Goal: Transaction & Acquisition: Book appointment/travel/reservation

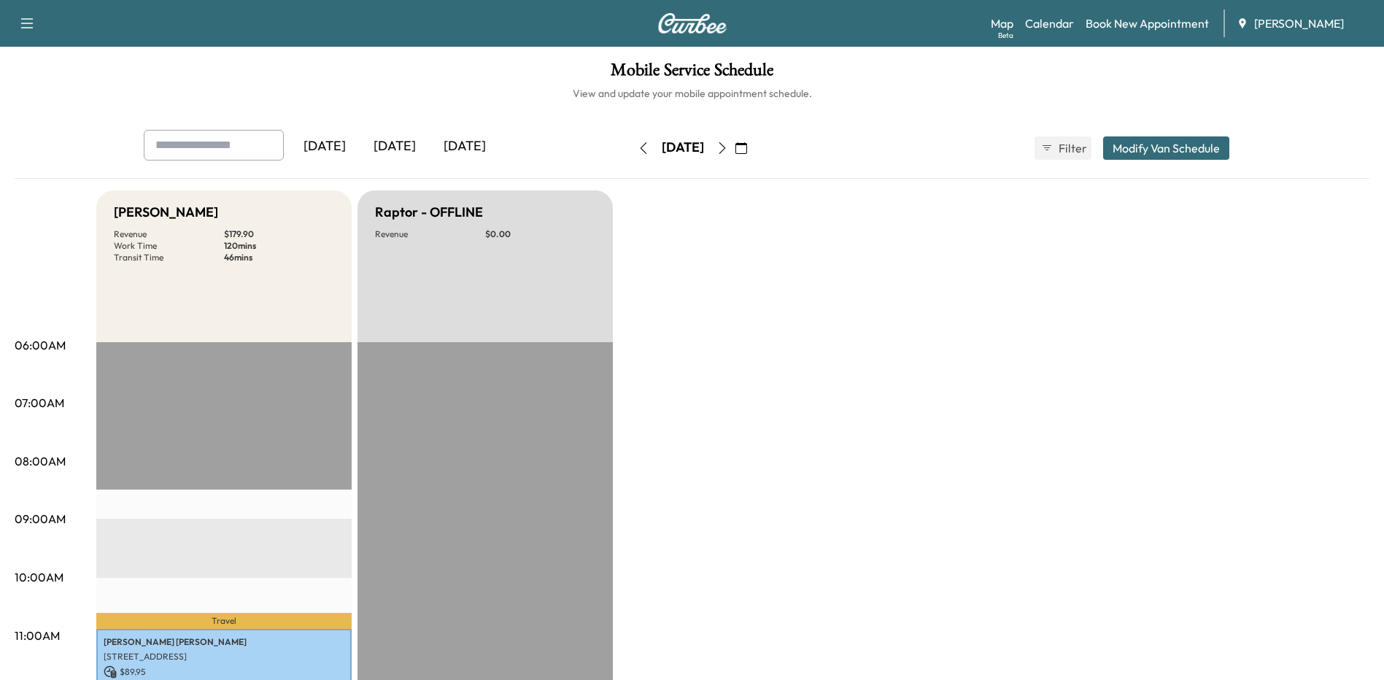
click at [728, 145] on icon "button" at bounding box center [722, 148] width 12 height 12
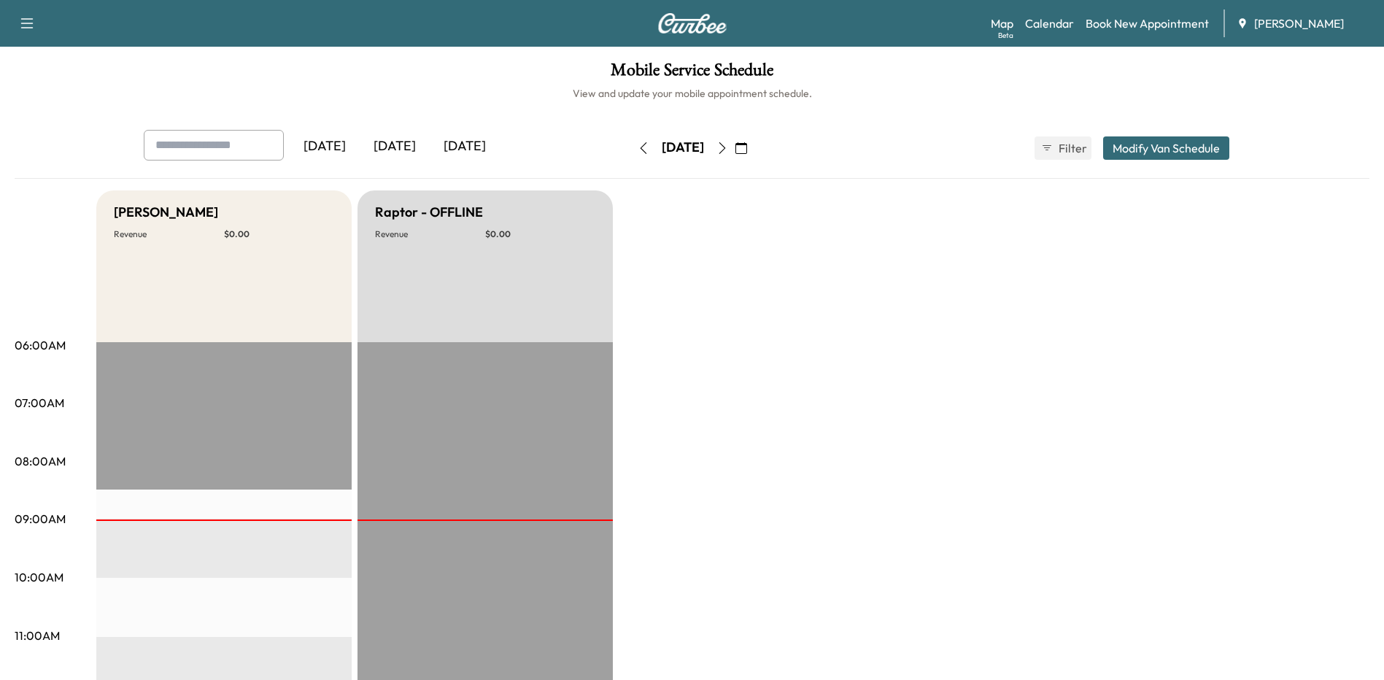
click at [747, 143] on icon "button" at bounding box center [741, 148] width 12 height 12
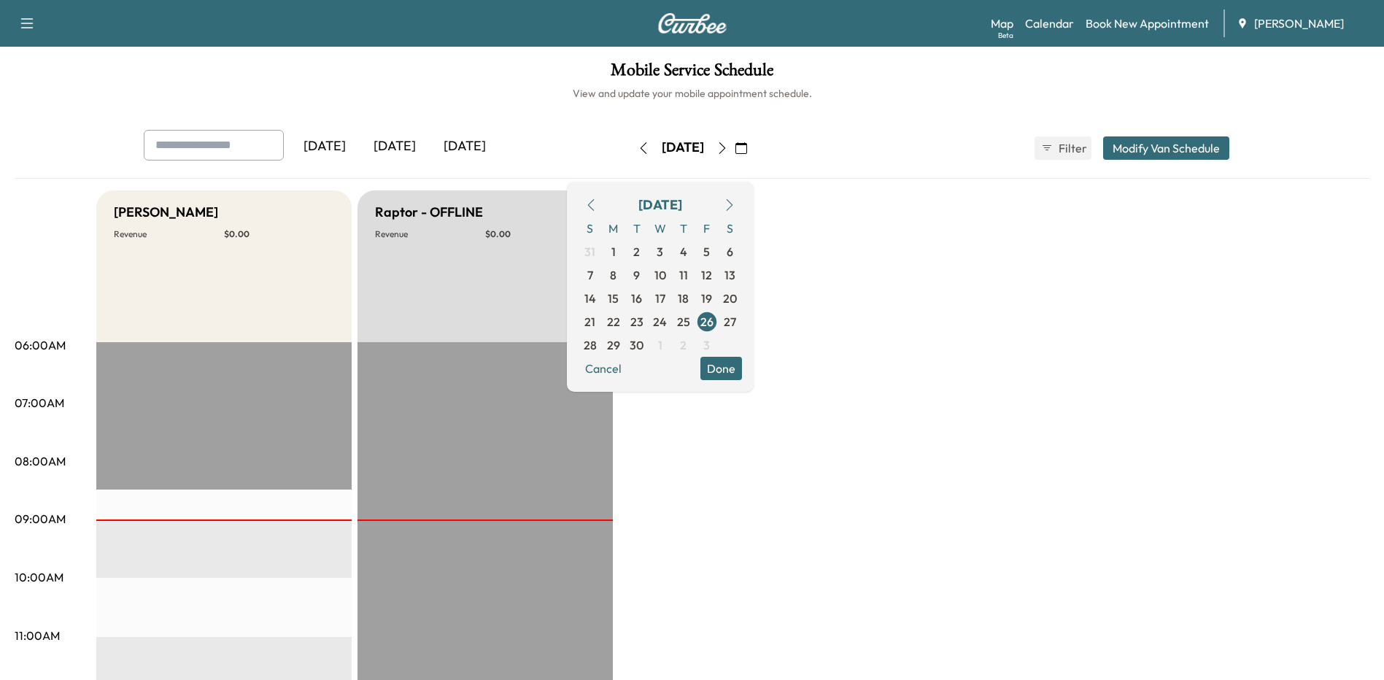
click at [662, 349] on span "1" at bounding box center [660, 345] width 4 height 18
click at [1099, 28] on link "Book New Appointment" at bounding box center [1146, 24] width 123 height 18
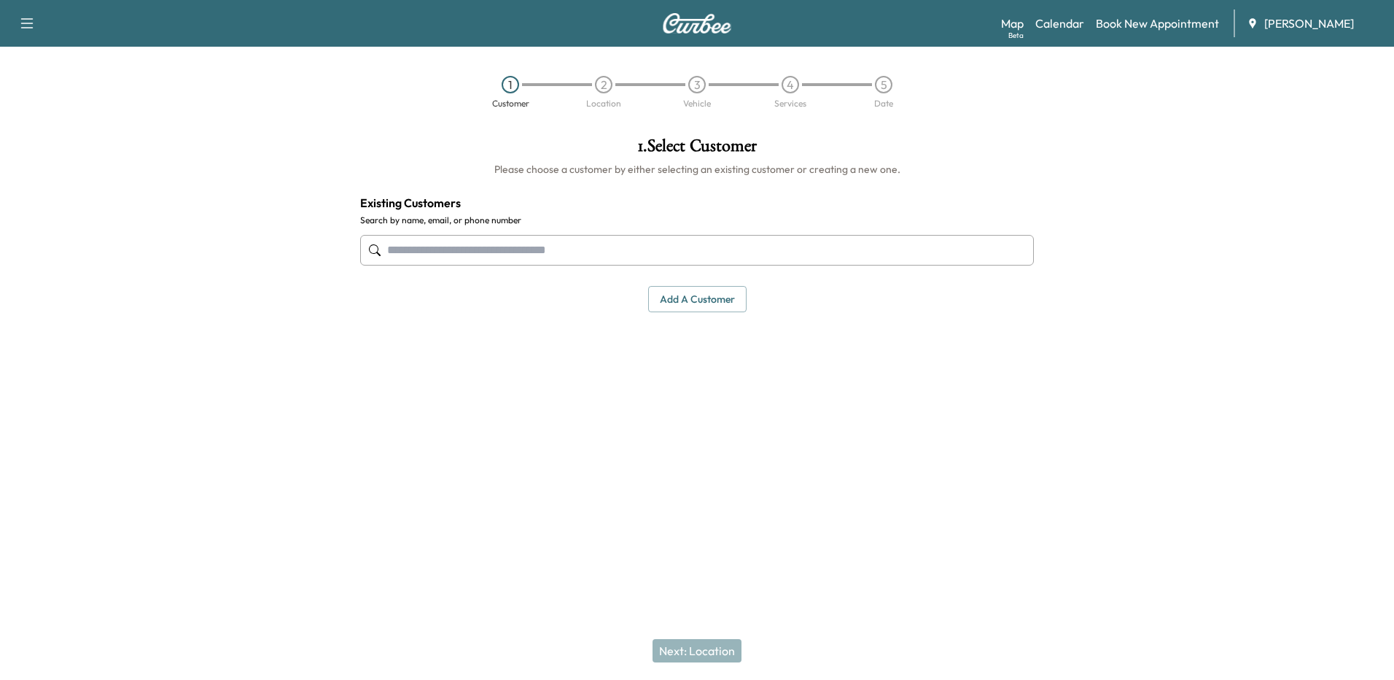
click at [621, 252] on input "text" at bounding box center [697, 250] width 674 height 31
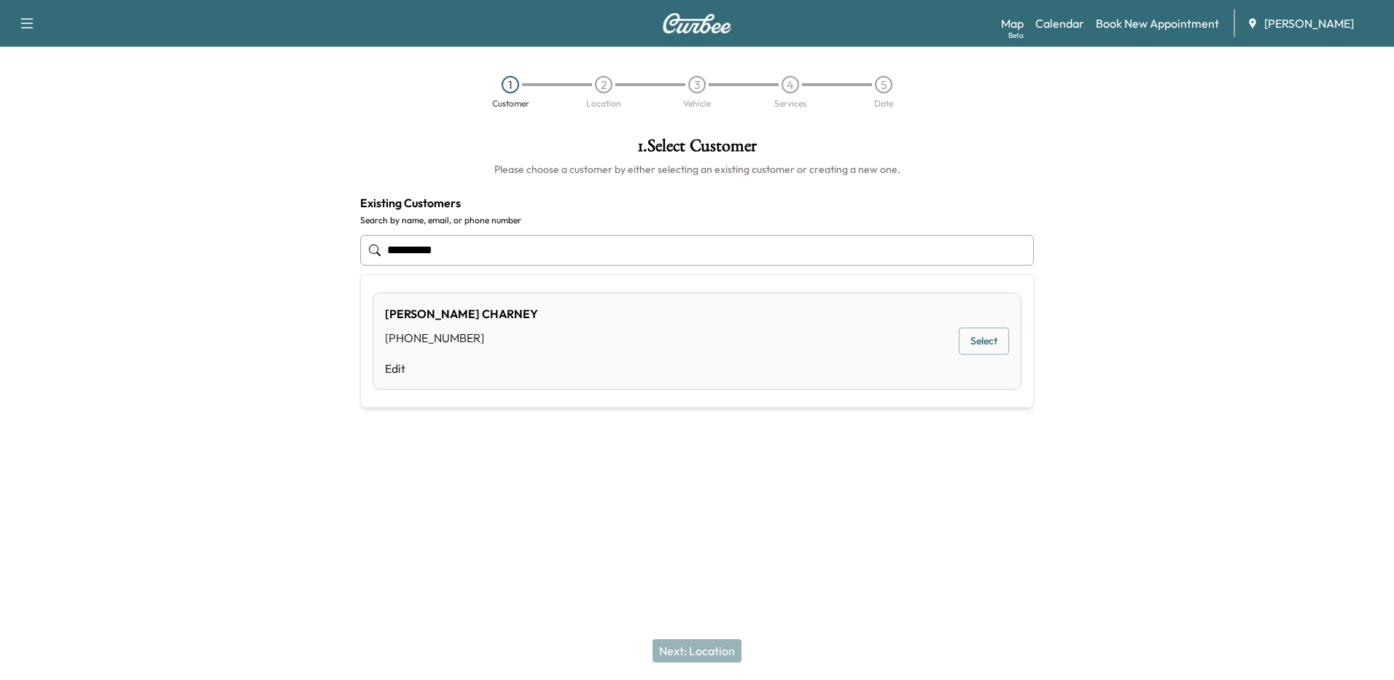
click at [979, 348] on button "Select" at bounding box center [984, 340] width 50 height 27
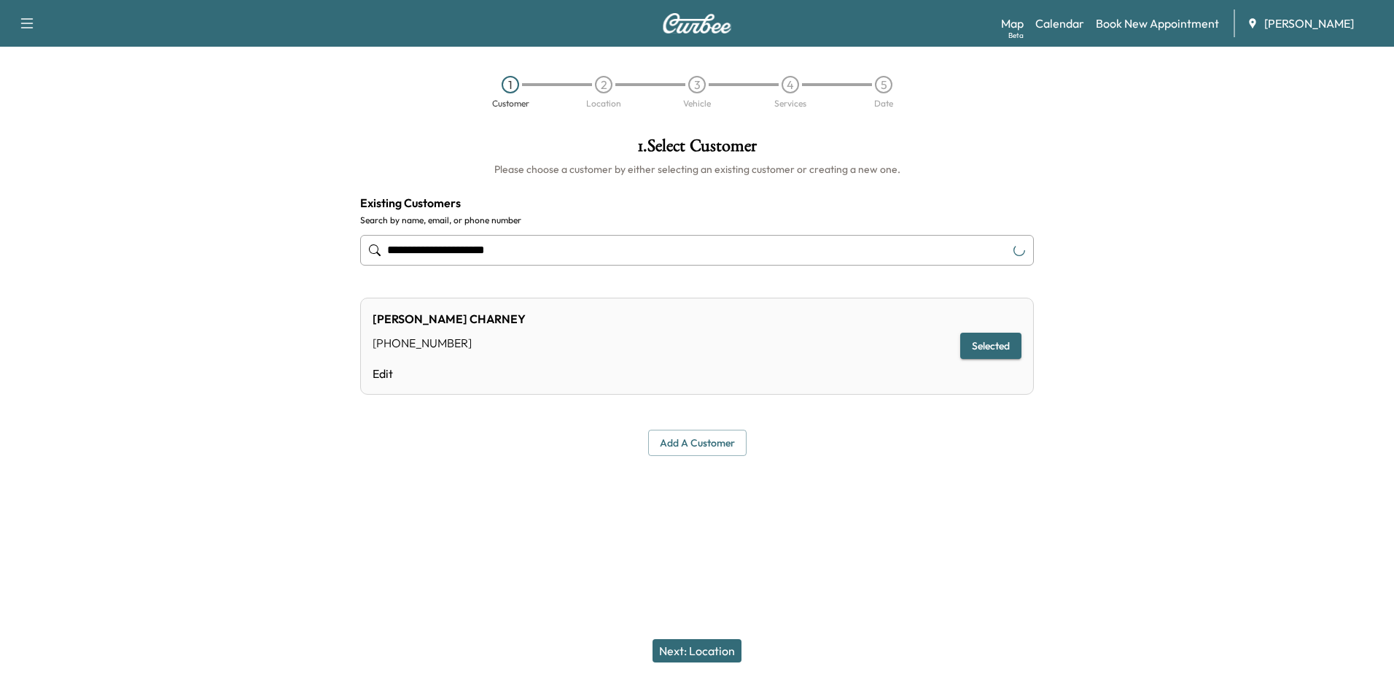
type input "**********"
drag, startPoint x: 717, startPoint y: 652, endPoint x: 722, endPoint y: 623, distance: 29.6
click at [718, 652] on button "Next: Location" at bounding box center [697, 650] width 89 height 23
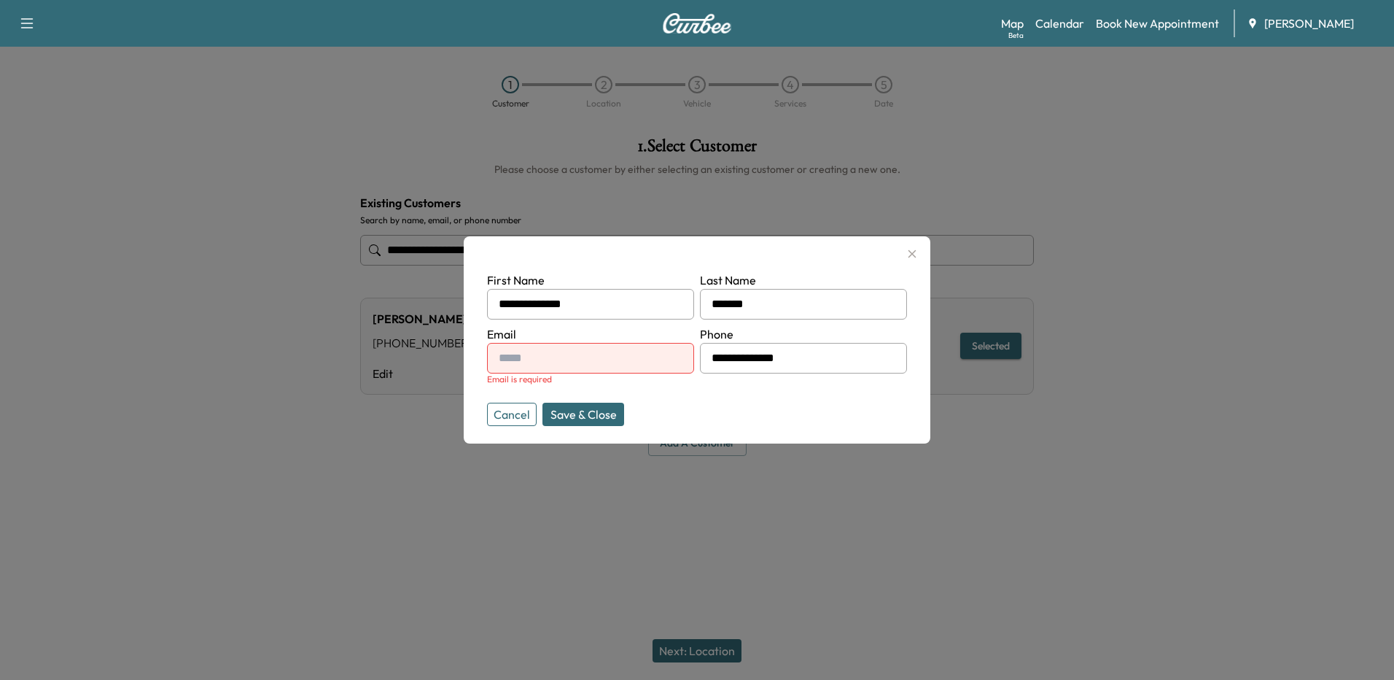
click at [628, 360] on input "text" at bounding box center [590, 358] width 207 height 31
click at [570, 357] on input "text" at bounding box center [590, 358] width 207 height 31
paste input "**********"
type input "**********"
click at [578, 414] on button "Save & Close" at bounding box center [584, 414] width 82 height 23
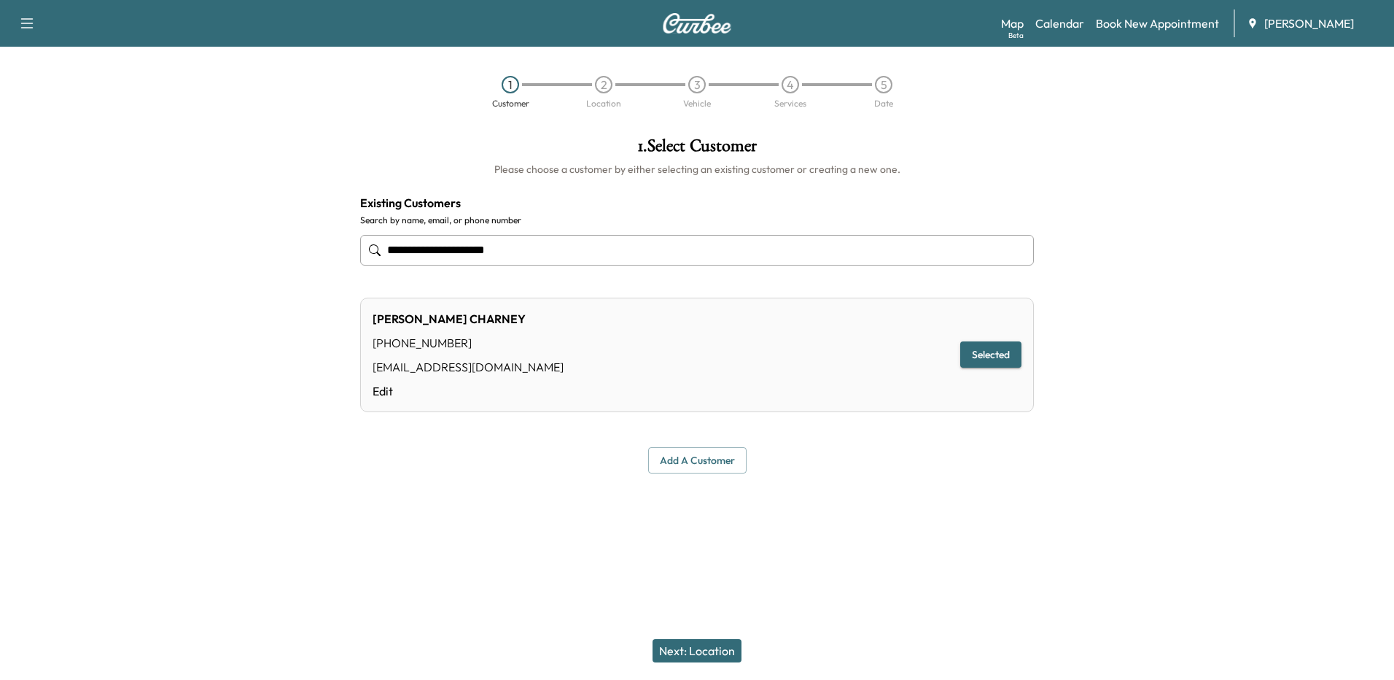
drag, startPoint x: 711, startPoint y: 650, endPoint x: 740, endPoint y: 577, distance: 78.5
click at [710, 648] on button "Next: Location" at bounding box center [697, 650] width 89 height 23
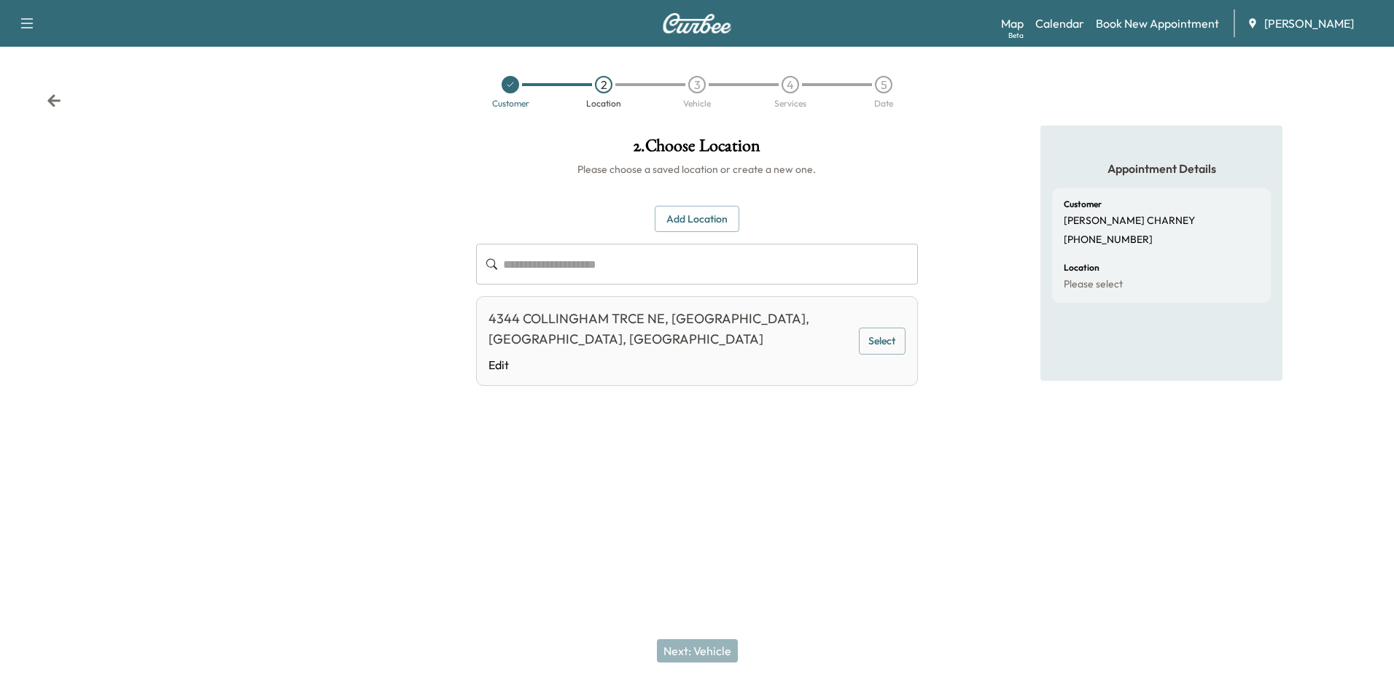
click at [691, 219] on button "Add Location" at bounding box center [697, 219] width 85 height 27
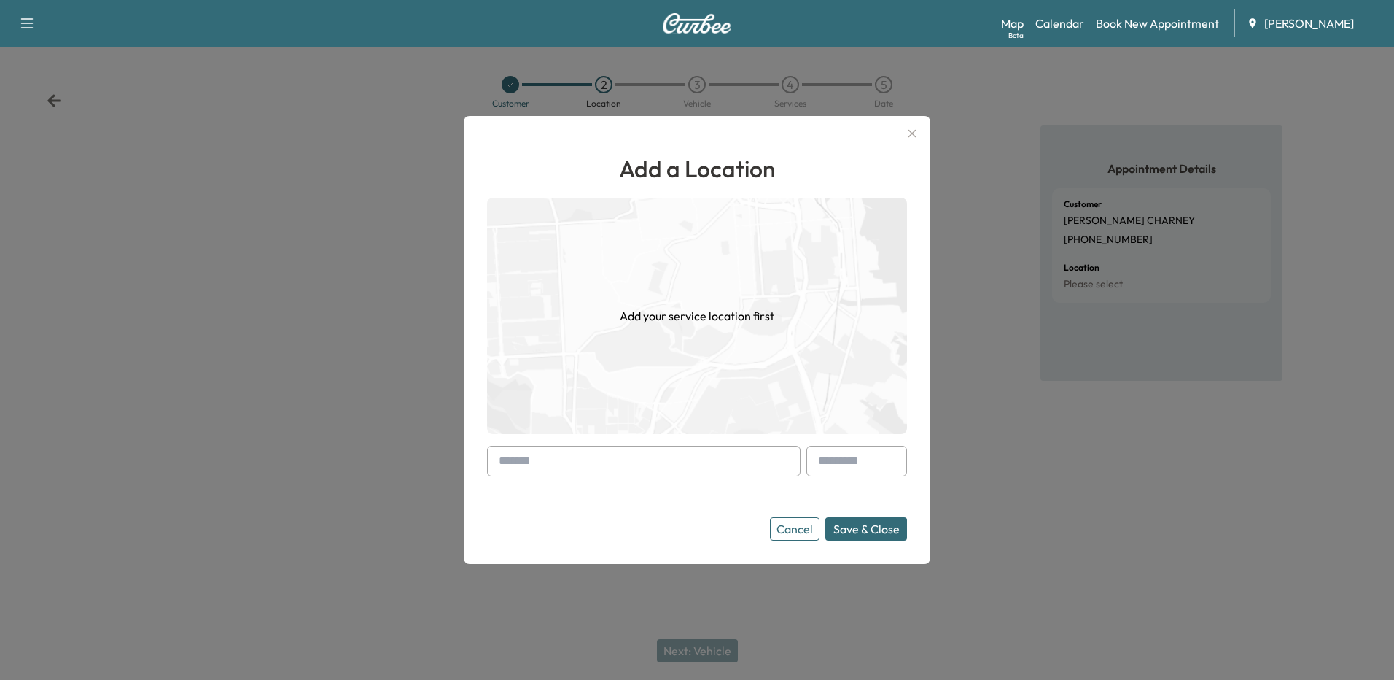
click at [602, 459] on input "text" at bounding box center [644, 461] width 314 height 31
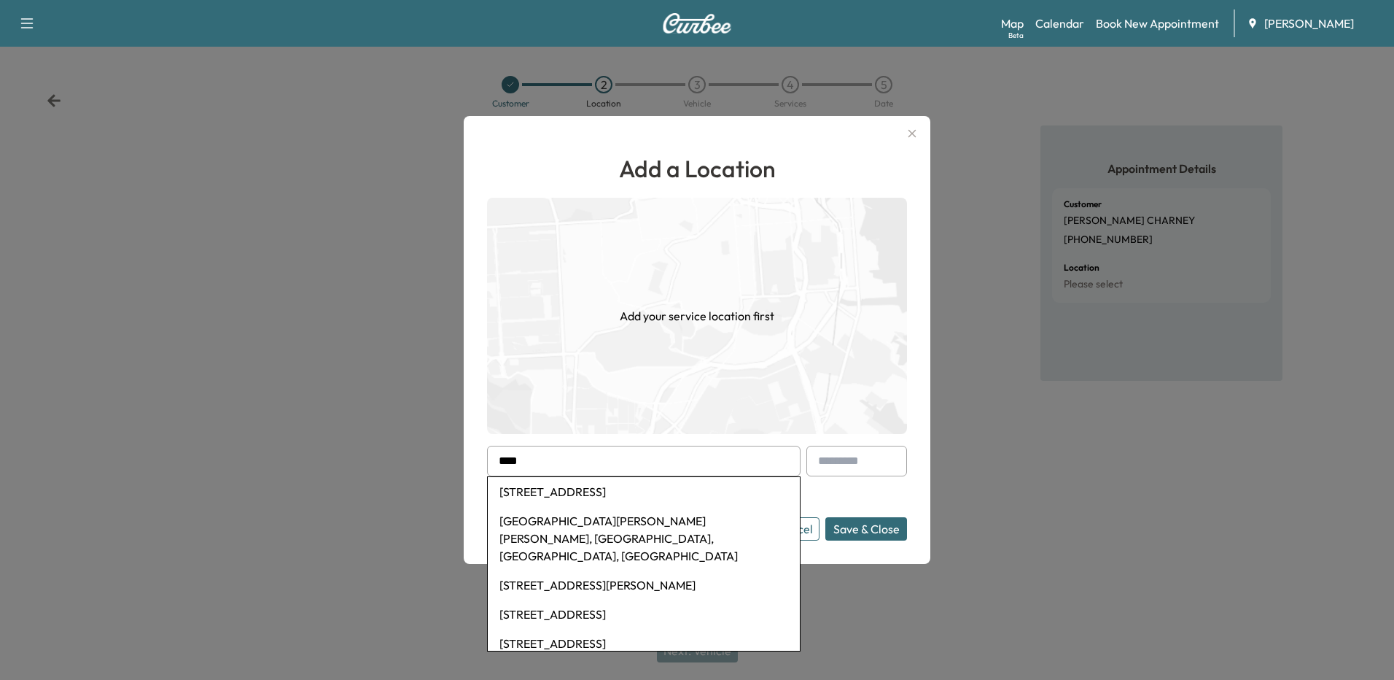
click at [626, 506] on li "[STREET_ADDRESS]" at bounding box center [644, 491] width 312 height 29
type input "**********"
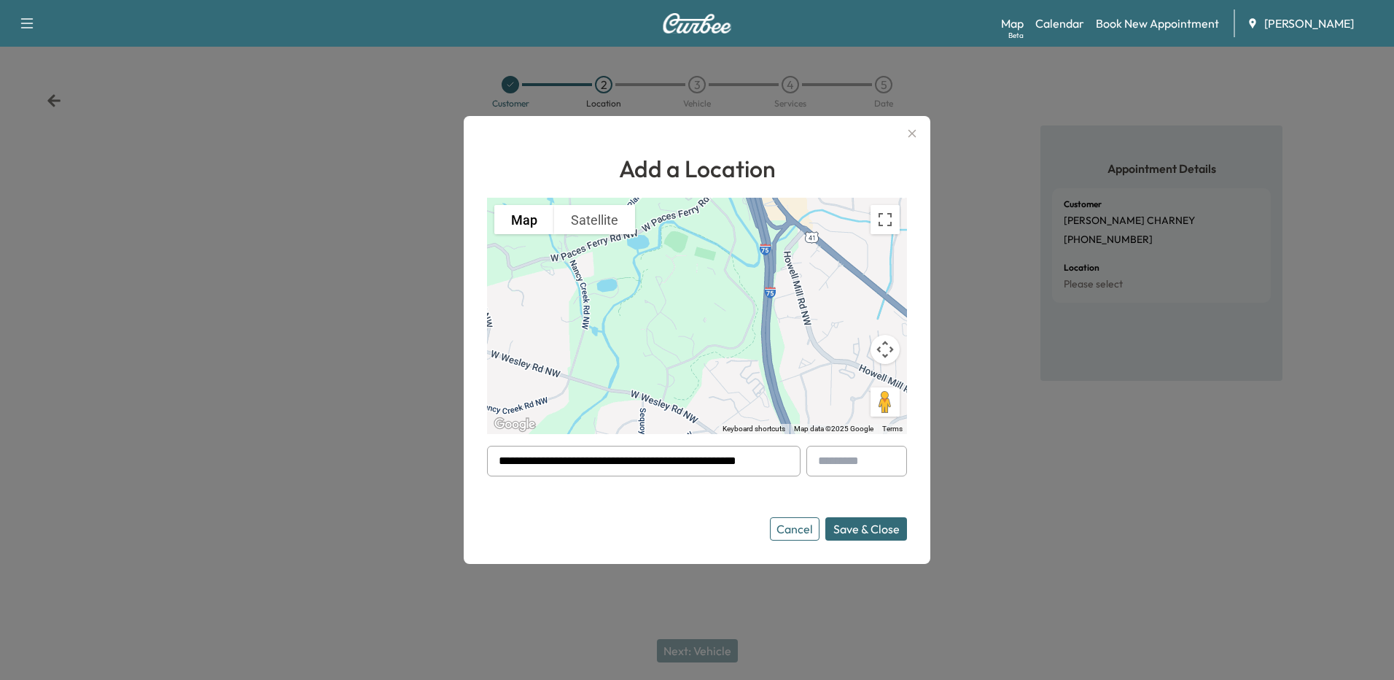
click at [863, 530] on button "Save & Close" at bounding box center [867, 528] width 82 height 23
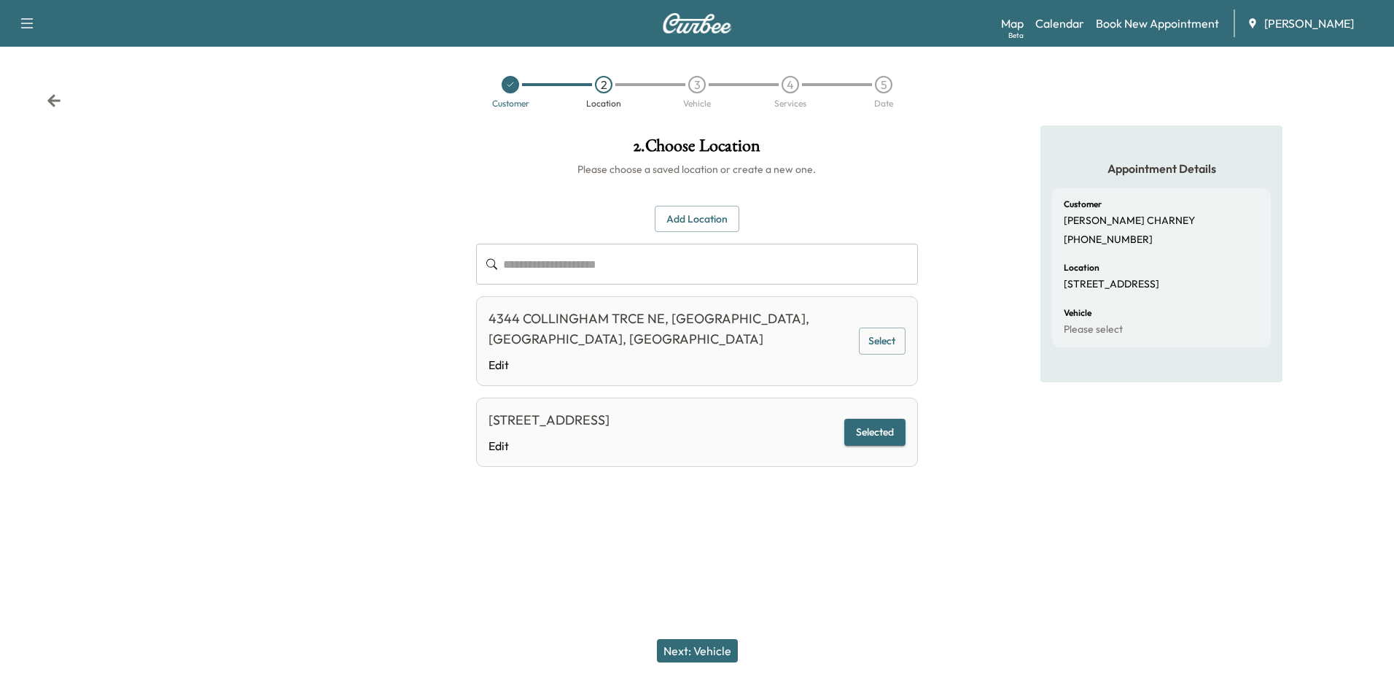
click at [696, 651] on button "Next: Vehicle" at bounding box center [697, 650] width 81 height 23
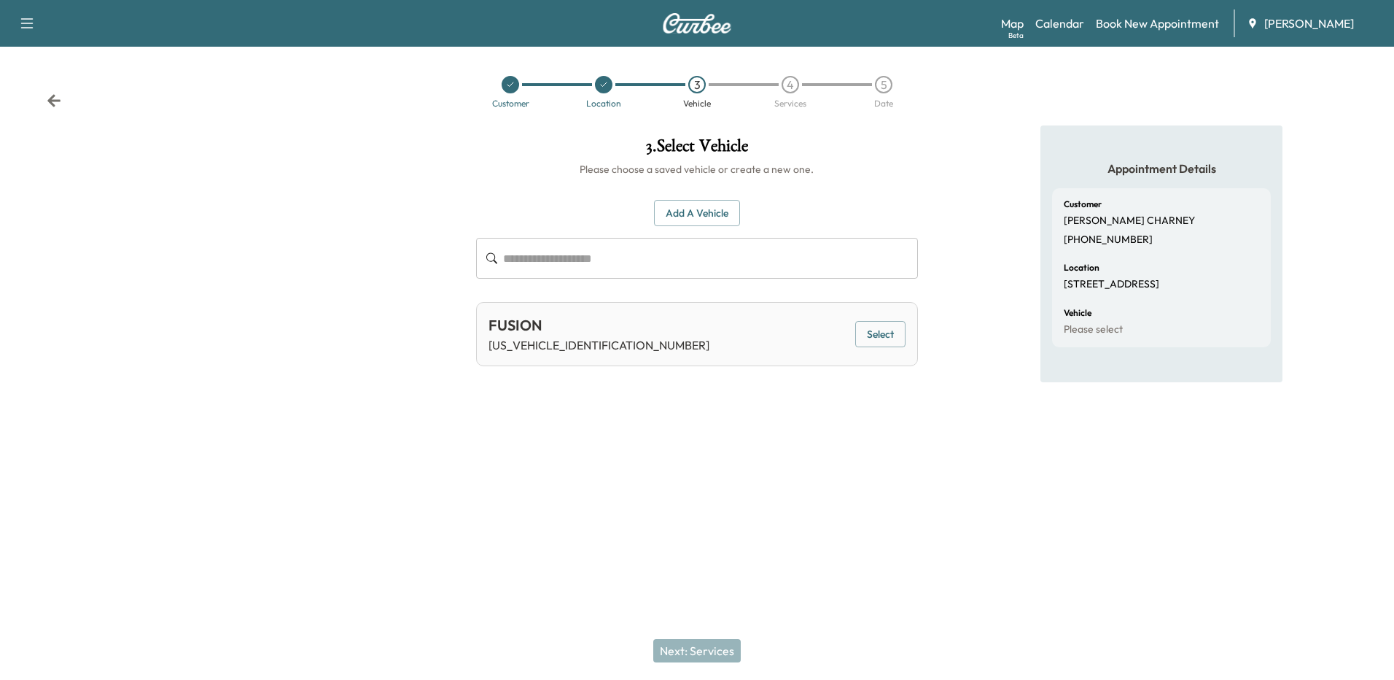
click at [705, 214] on button "Add a Vehicle" at bounding box center [697, 213] width 86 height 27
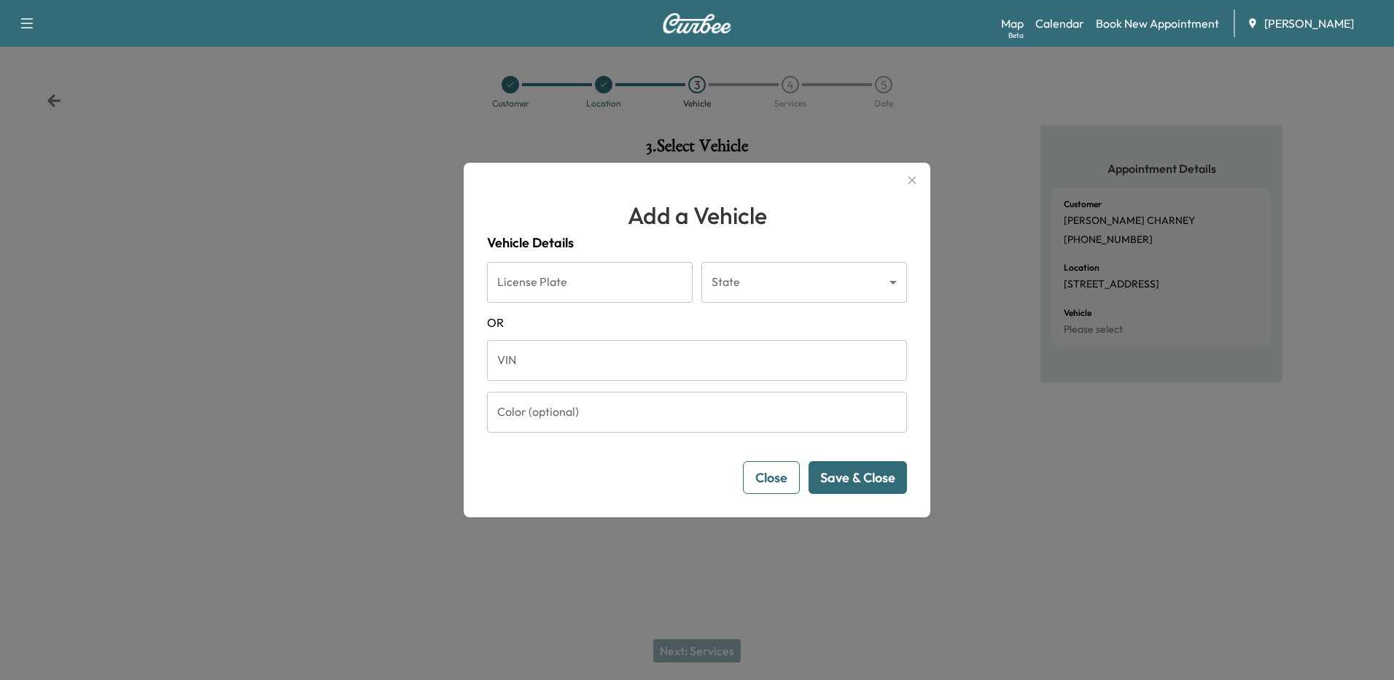
click at [586, 360] on input "VIN" at bounding box center [697, 360] width 420 height 41
paste input "**********"
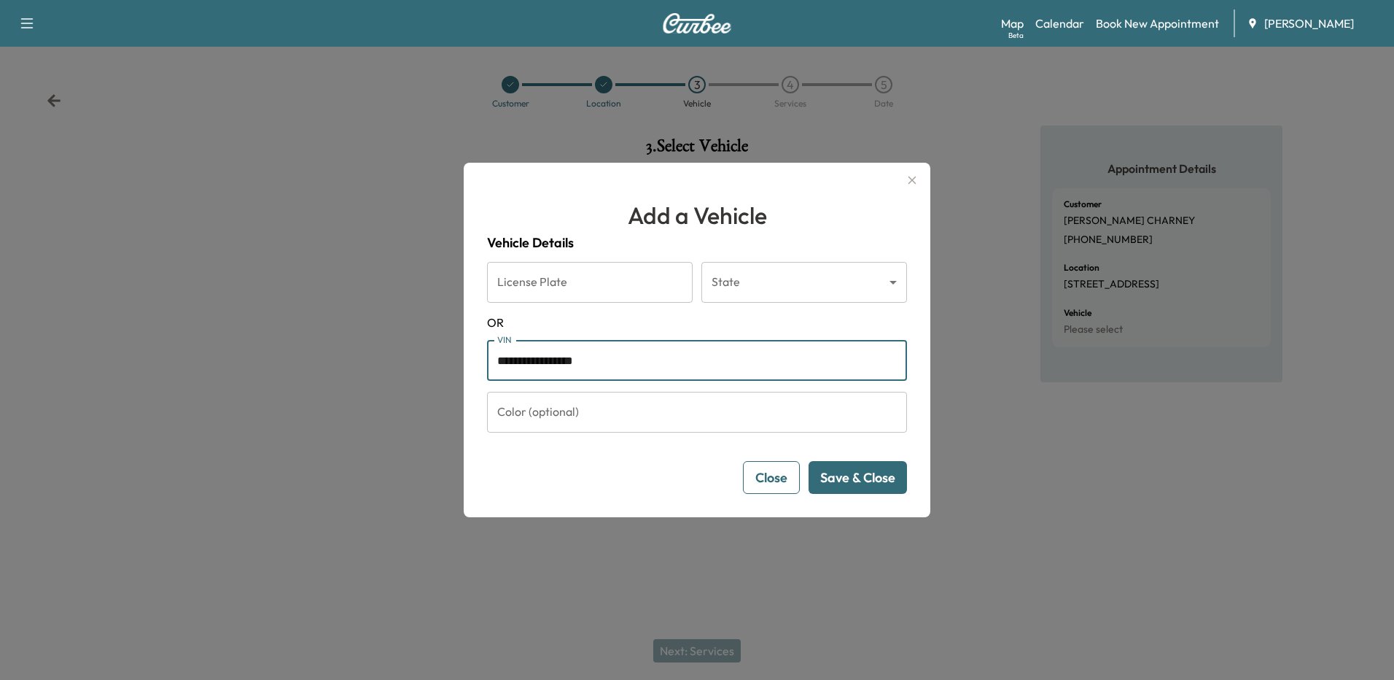
type input "**********"
click at [852, 476] on button "Save & Close" at bounding box center [858, 477] width 98 height 33
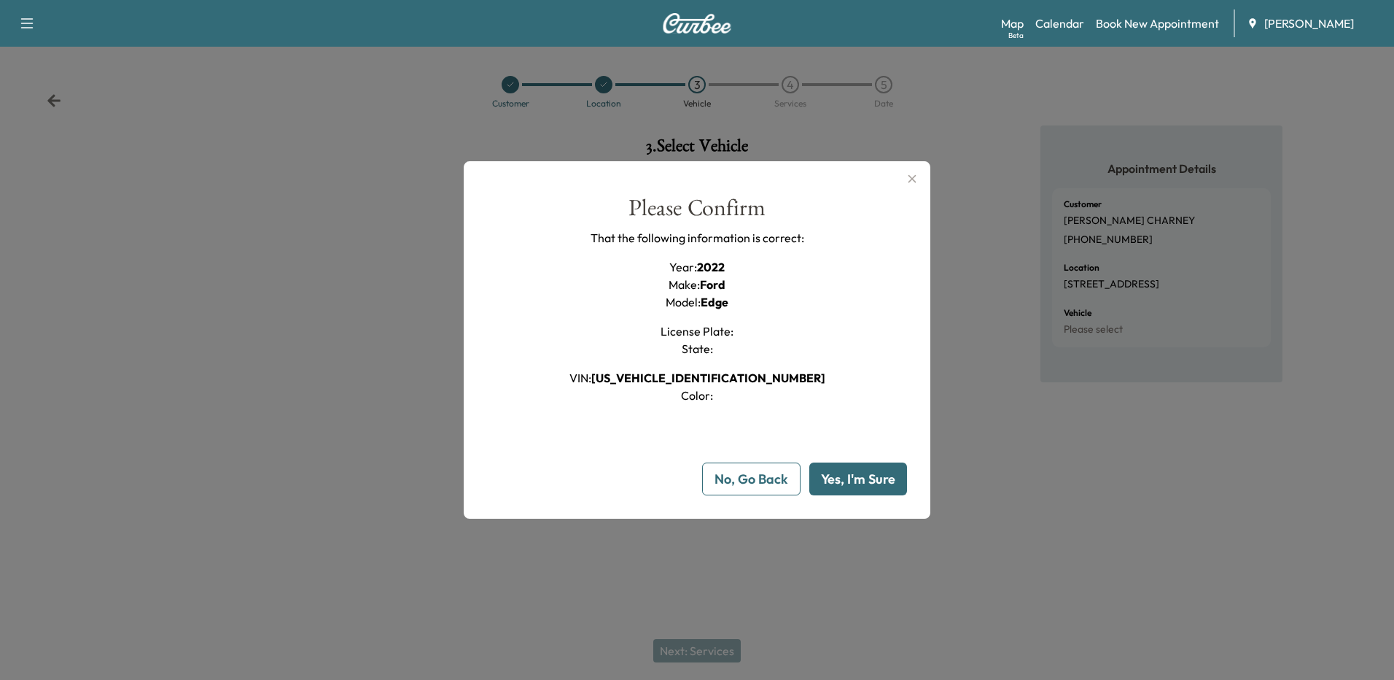
drag, startPoint x: 532, startPoint y: 640, endPoint x: 537, endPoint y: 635, distance: 7.8
click at [532, 640] on div at bounding box center [697, 340] width 1394 height 680
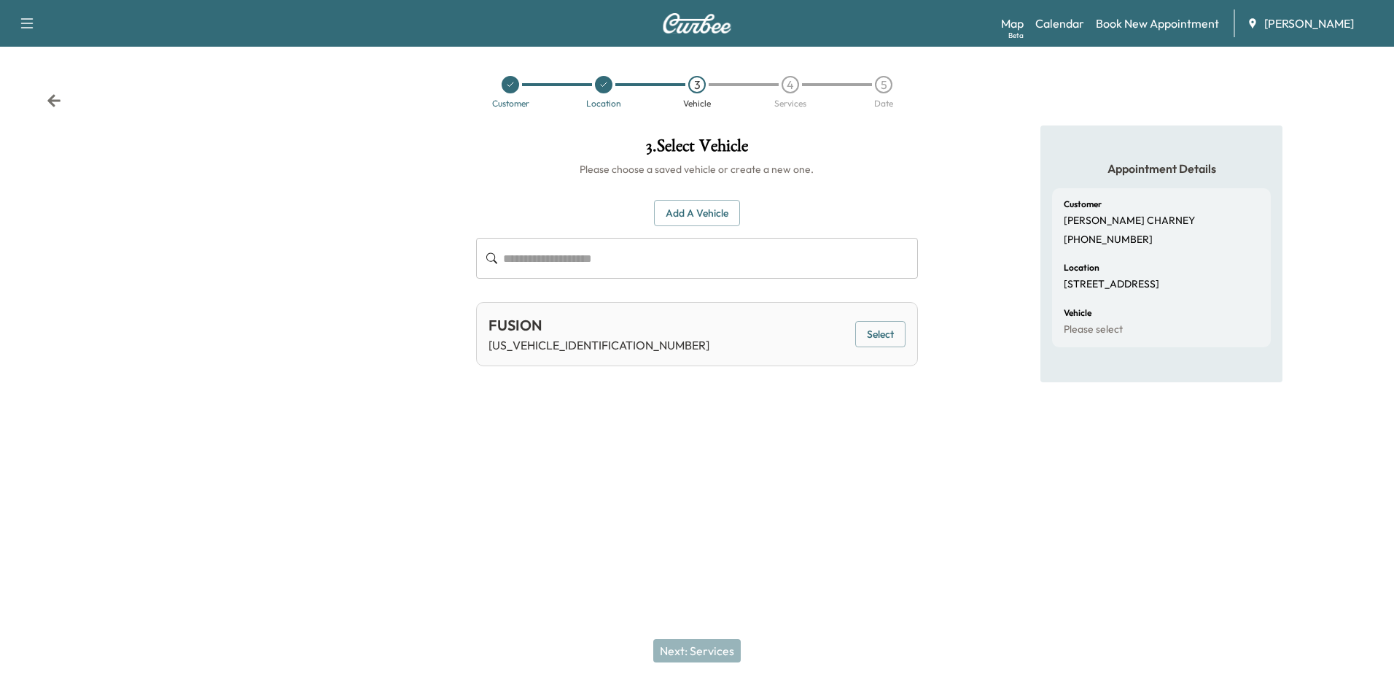
click at [714, 214] on button "Add a Vehicle" at bounding box center [697, 213] width 86 height 27
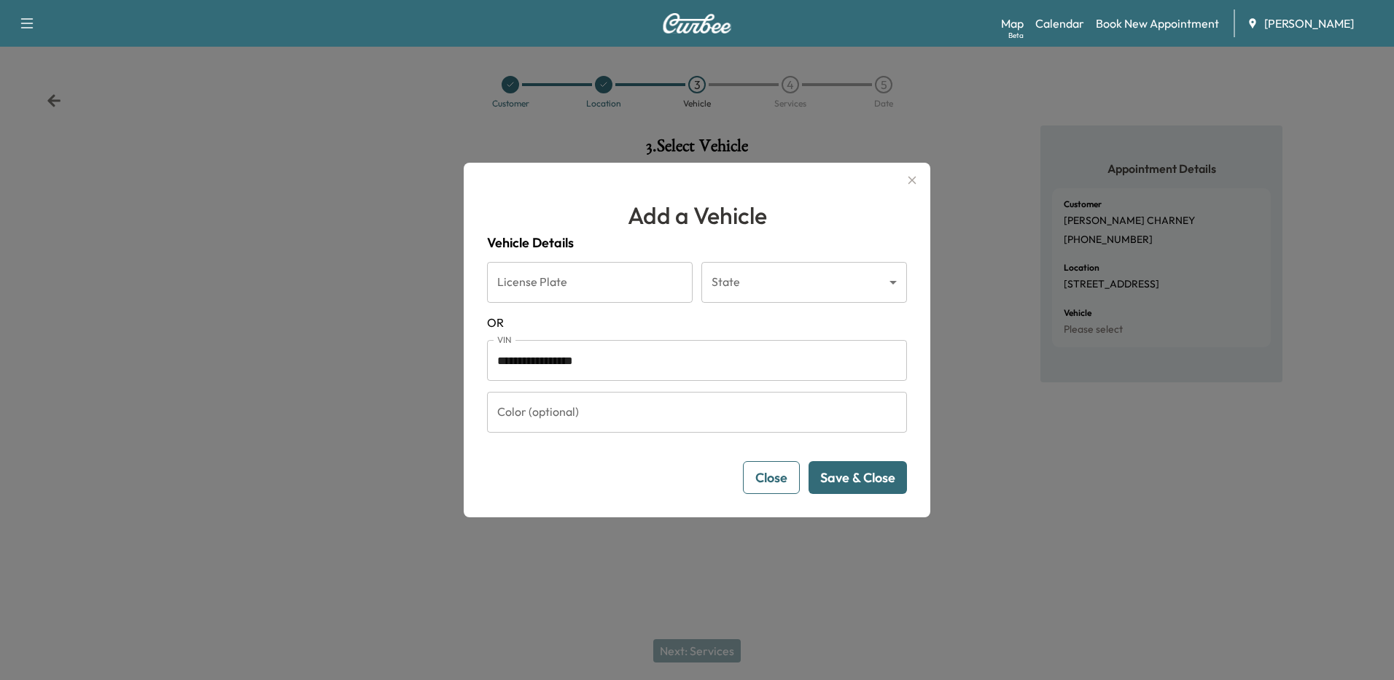
click at [885, 485] on button "Save & Close" at bounding box center [858, 477] width 98 height 33
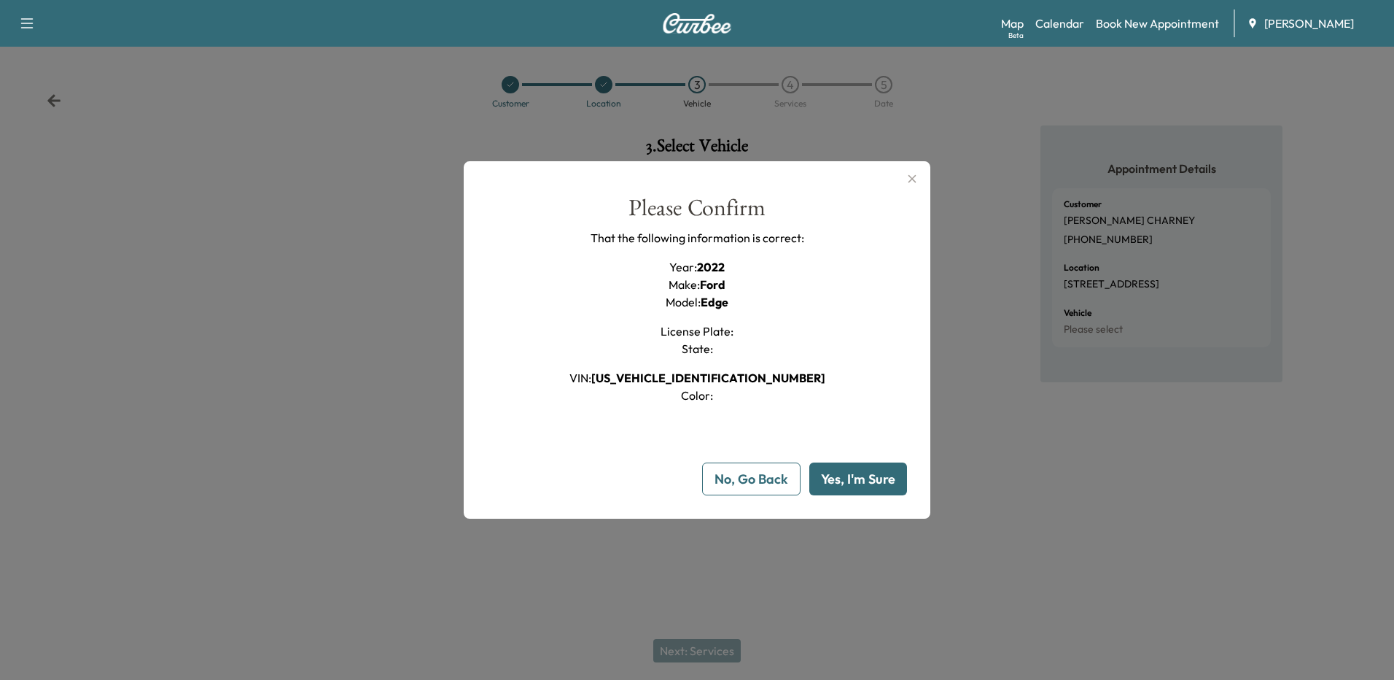
click at [863, 484] on button "Yes, I'm Sure" at bounding box center [859, 478] width 98 height 33
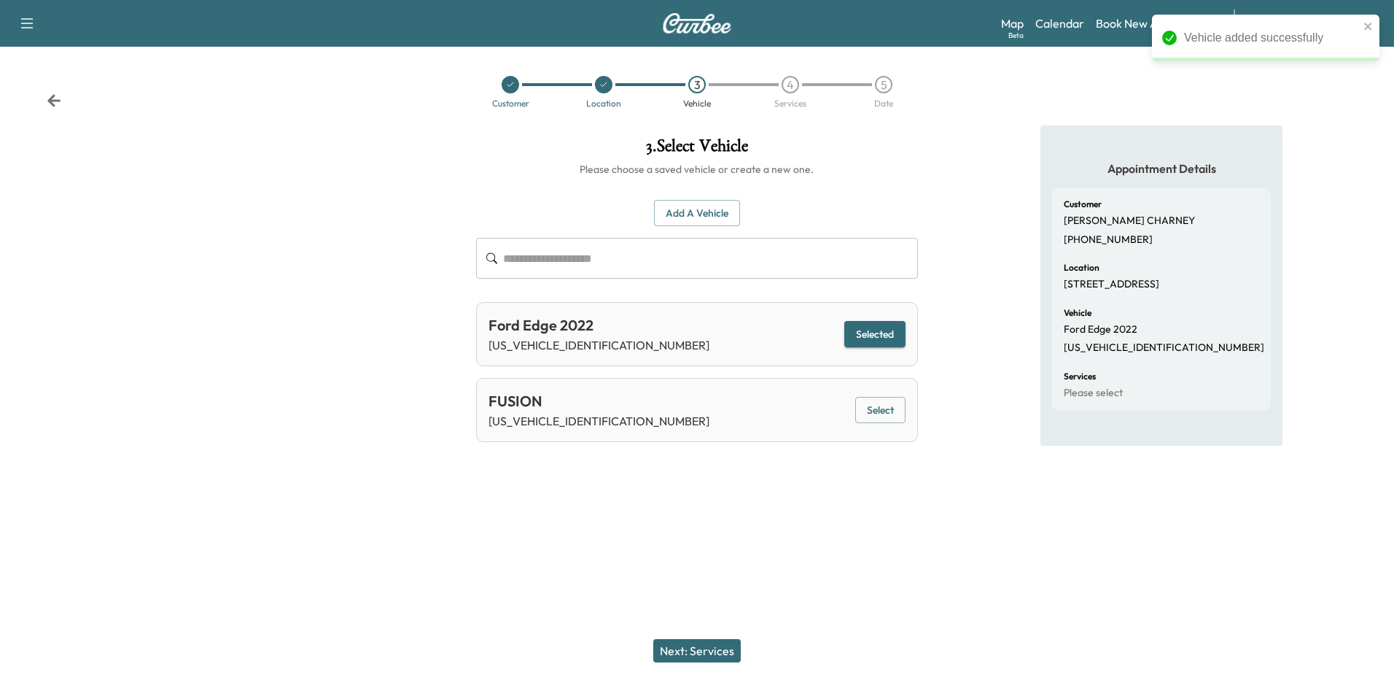
click at [723, 648] on button "Next: Services" at bounding box center [697, 650] width 88 height 23
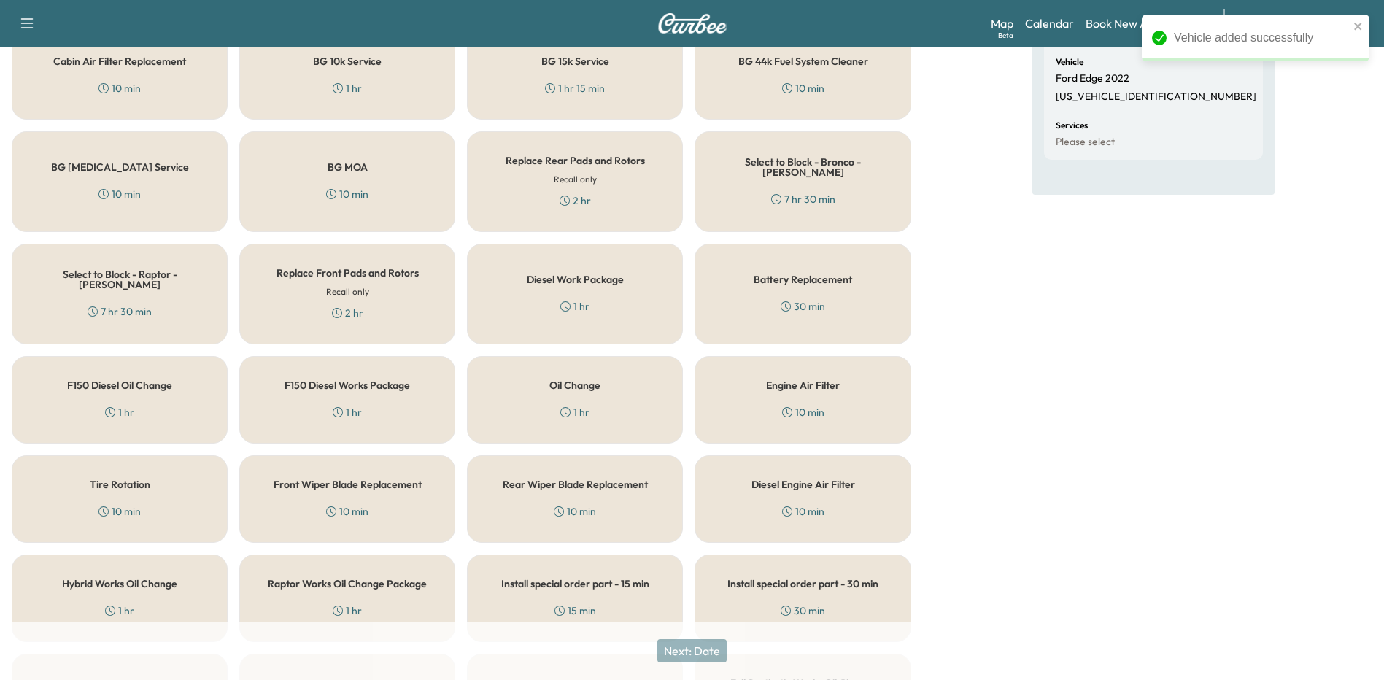
scroll to position [480, 0]
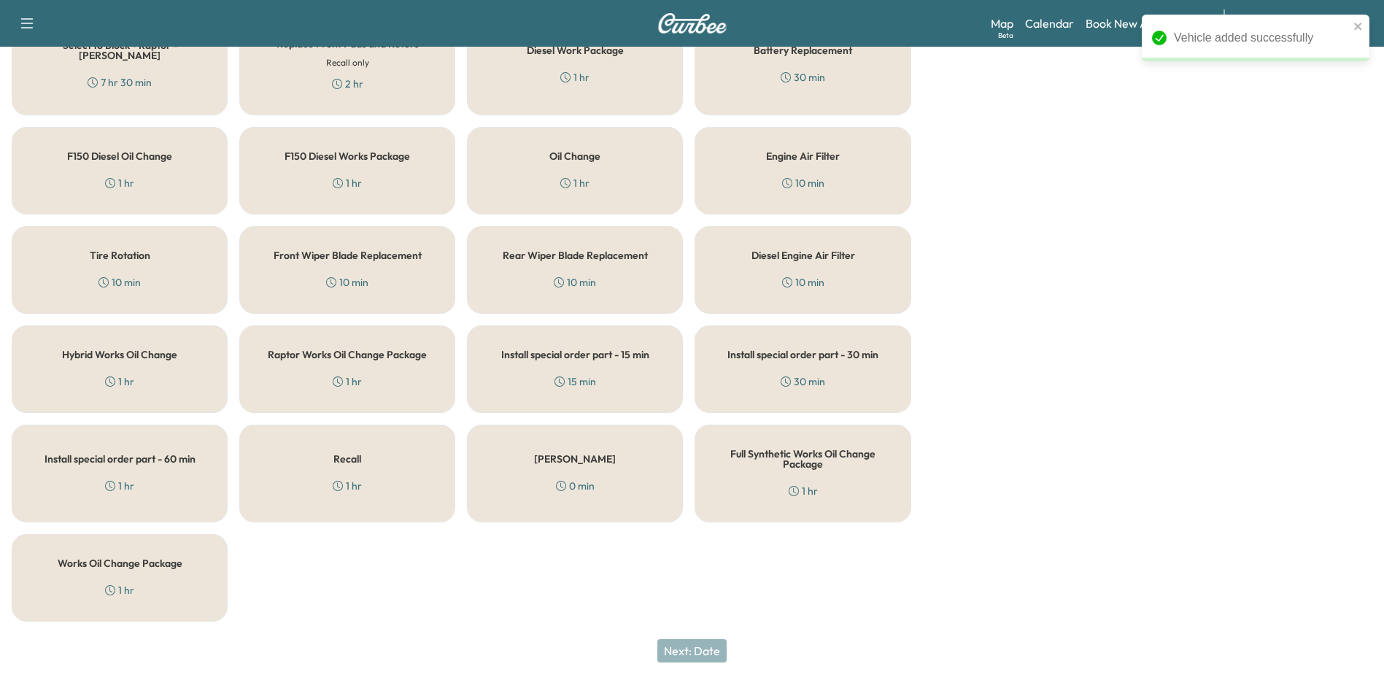
click at [155, 586] on div "Works Oil Change Package 1 hr" at bounding box center [120, 578] width 216 height 88
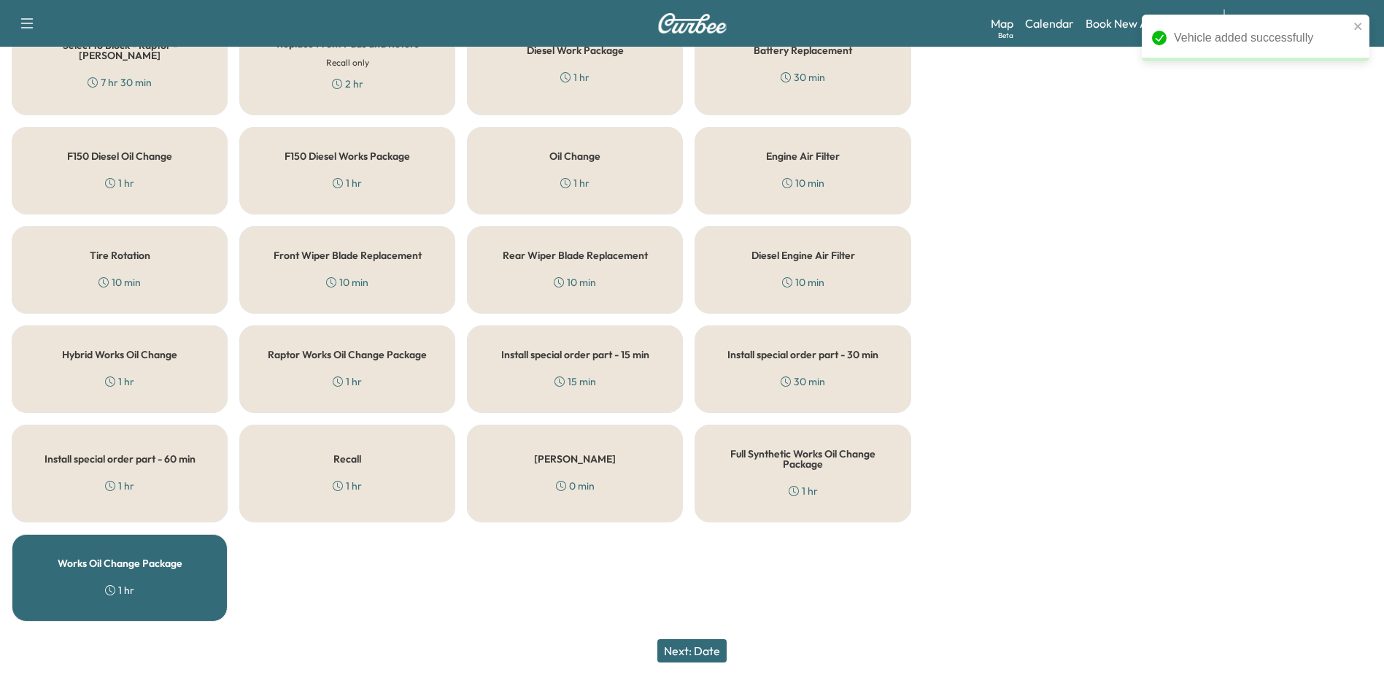
click at [680, 648] on button "Next: Date" at bounding box center [691, 650] width 69 height 23
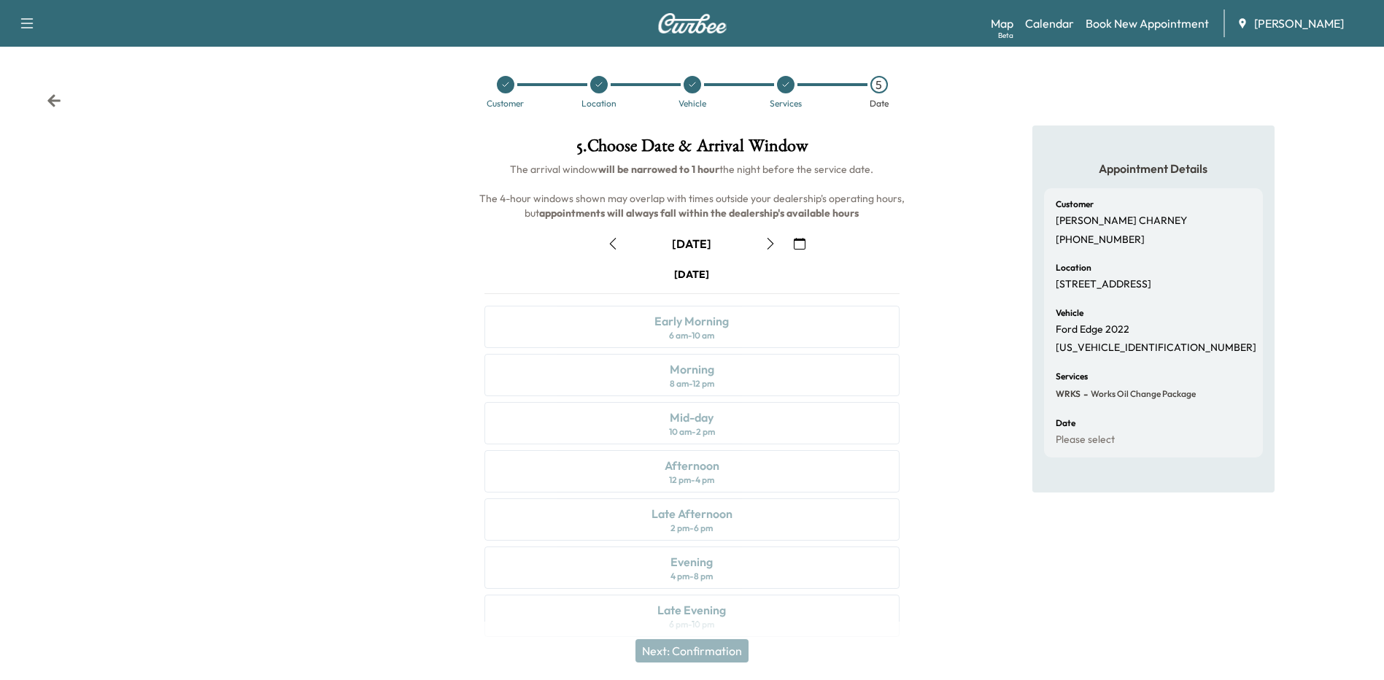
click at [769, 241] on icon "button" at bounding box center [770, 244] width 12 height 12
click at [799, 238] on icon "button" at bounding box center [799, 244] width 12 height 12
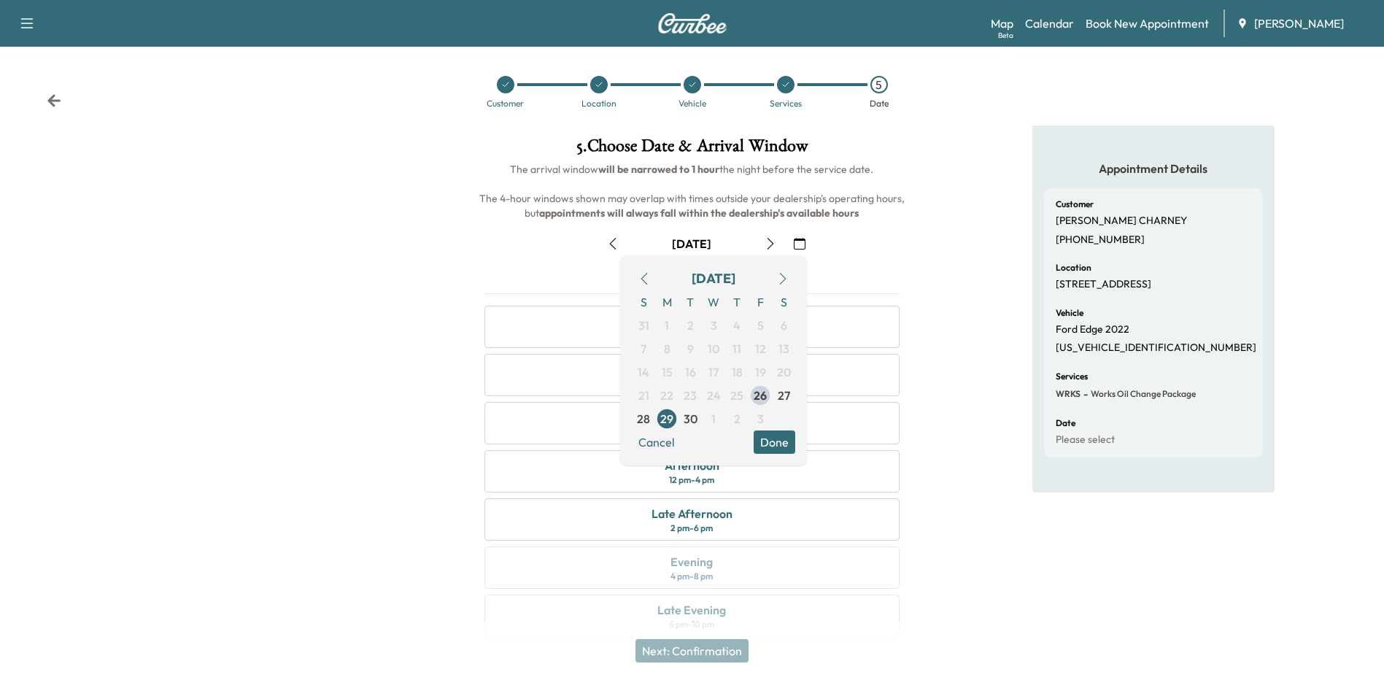
click at [717, 421] on span "1" at bounding box center [713, 418] width 23 height 23
click at [776, 446] on button "Done" at bounding box center [774, 441] width 42 height 23
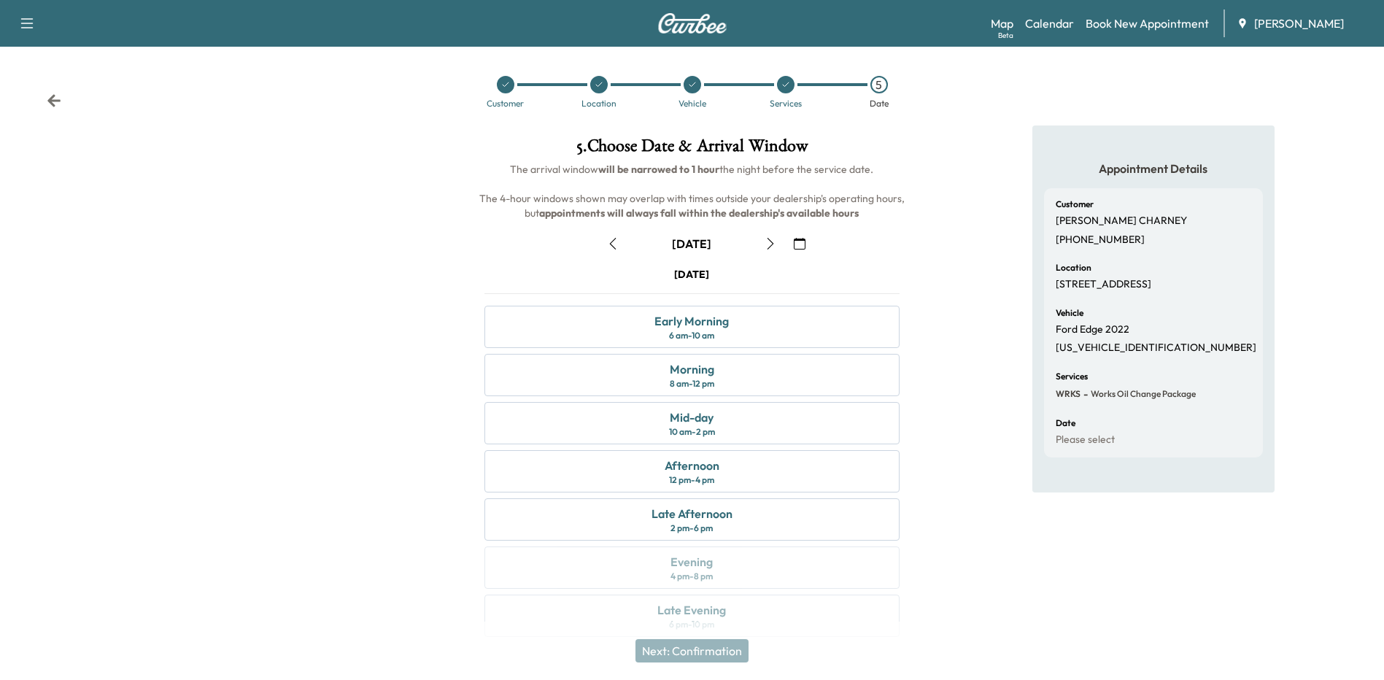
click at [737, 372] on div "Morning 8 am - 12 pm" at bounding box center [691, 375] width 414 height 42
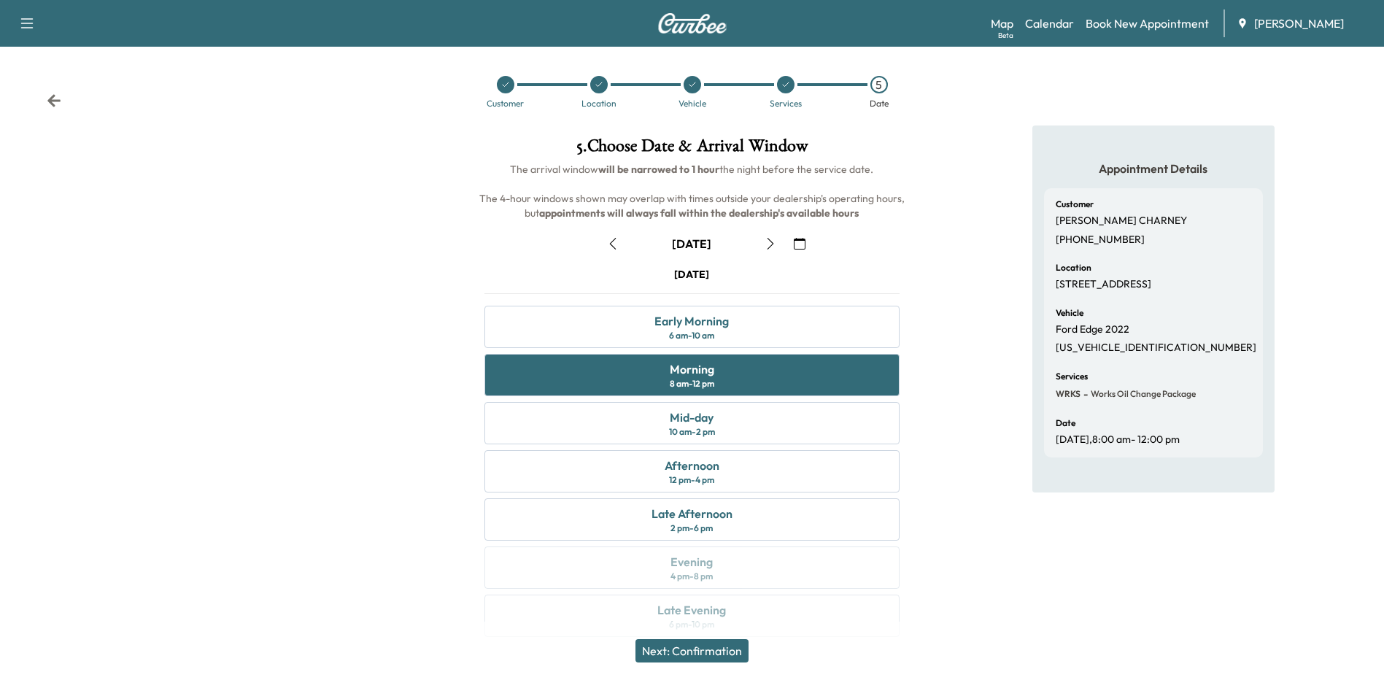
click at [732, 649] on button "Next: Confirmation" at bounding box center [691, 650] width 113 height 23
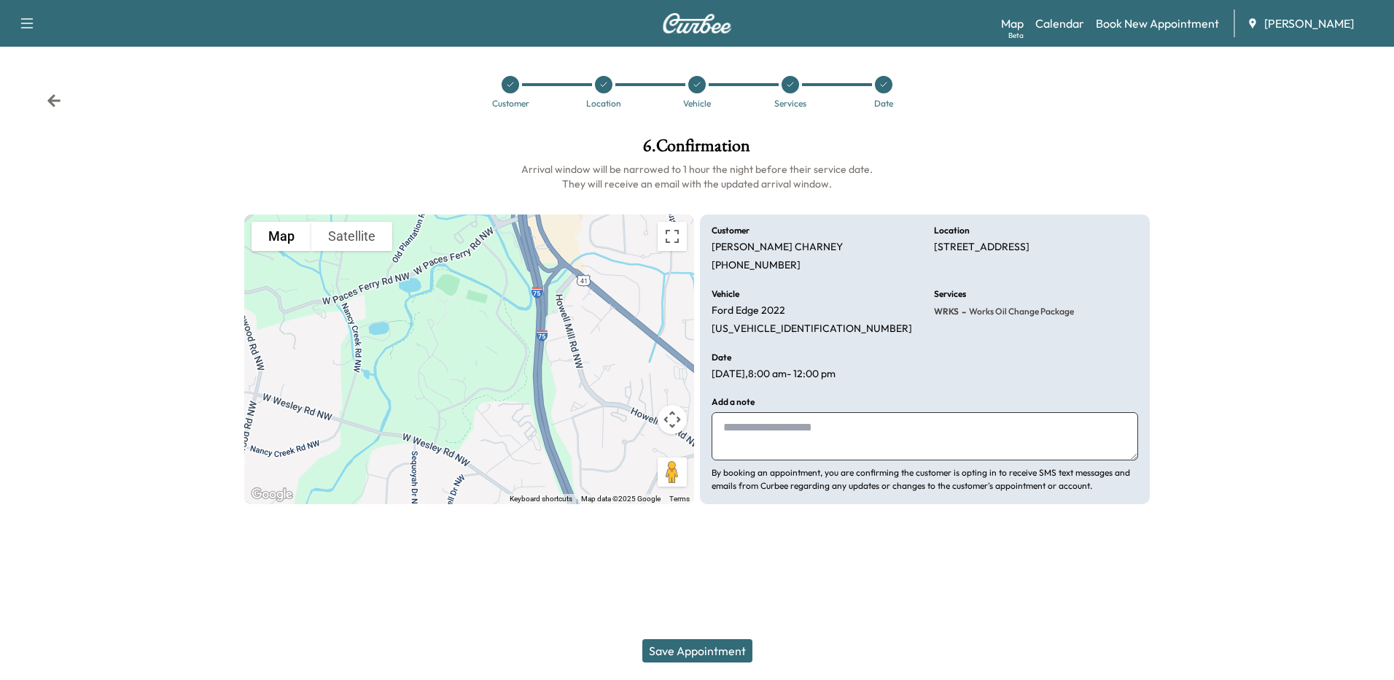
click at [785, 430] on textarea at bounding box center [925, 436] width 427 height 48
type textarea "*"
drag, startPoint x: 1074, startPoint y: 432, endPoint x: 999, endPoint y: 431, distance: 74.4
click at [999, 431] on textarea "**********" at bounding box center [925, 436] width 427 height 48
type textarea "**********"
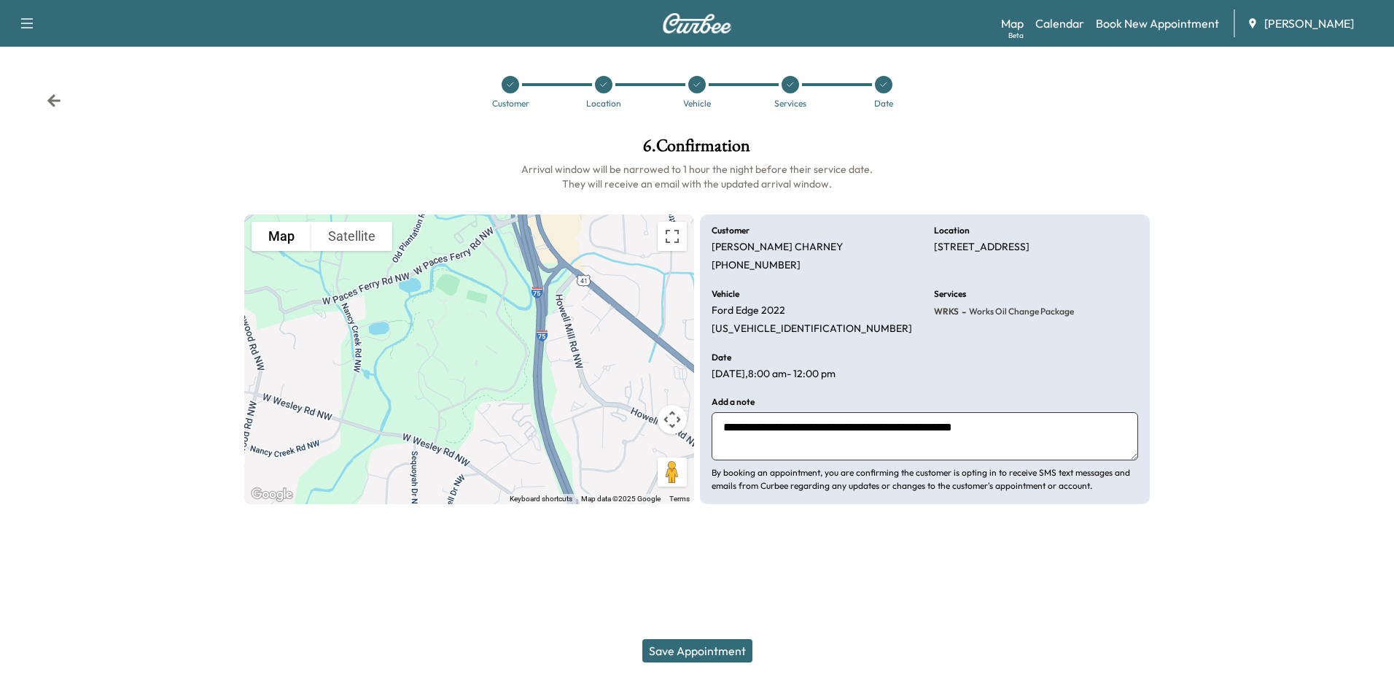
click at [721, 648] on button "Save Appointment" at bounding box center [698, 650] width 110 height 23
